Goal: Find specific page/section: Find specific page/section

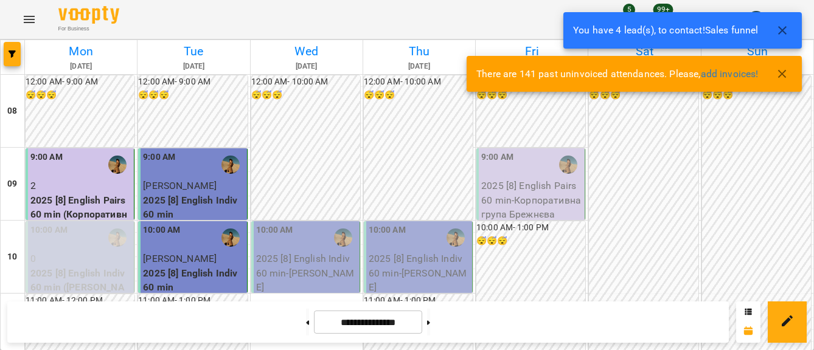
scroll to position [263, 0]
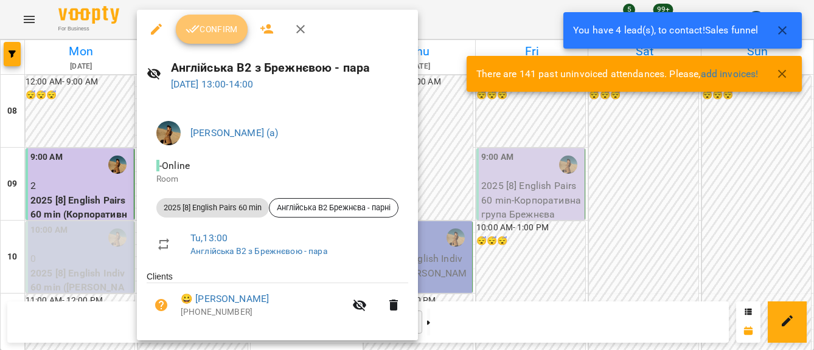
click at [225, 30] on span "Confirm" at bounding box center [211, 29] width 52 height 15
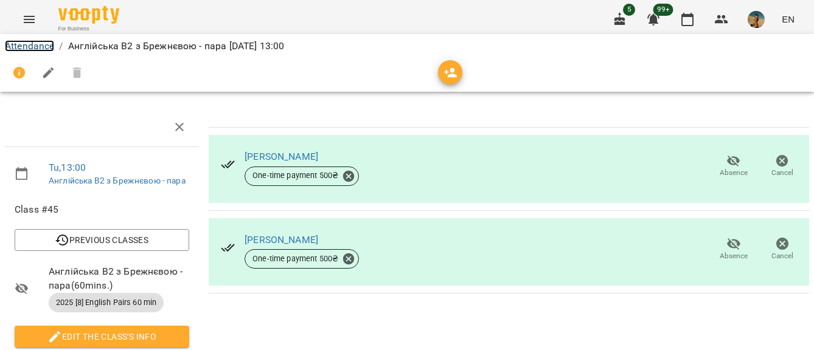
click at [26, 43] on link "Attendance" at bounding box center [29, 46] width 49 height 12
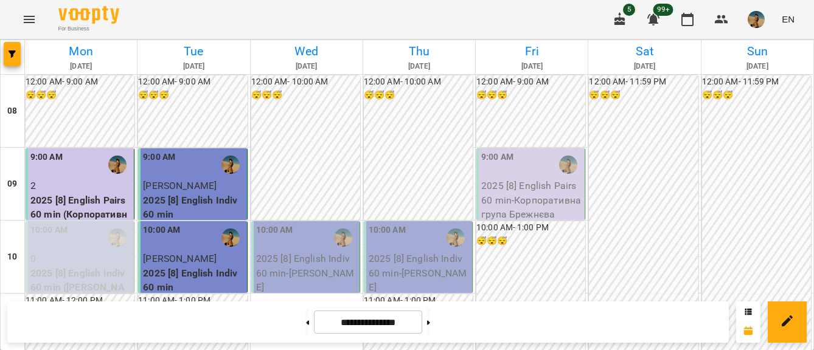
scroll to position [368, 0]
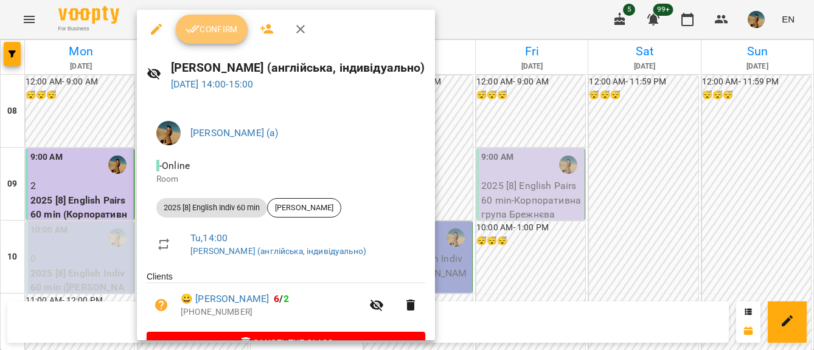
click at [223, 29] on span "Confirm" at bounding box center [211, 29] width 52 height 15
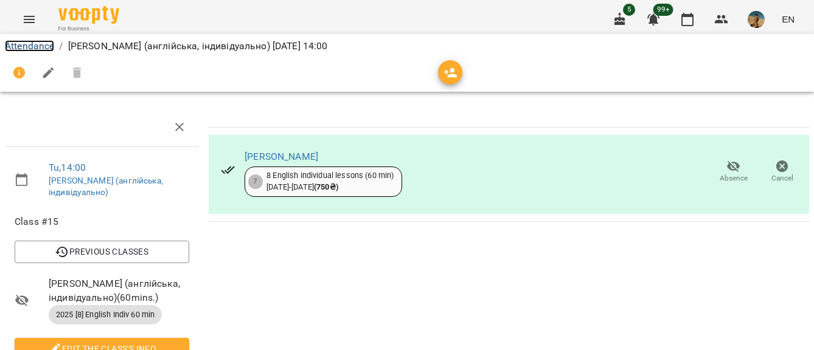
click at [19, 47] on link "Attendance" at bounding box center [29, 46] width 49 height 12
